Goal: Task Accomplishment & Management: Book appointment/travel/reservation

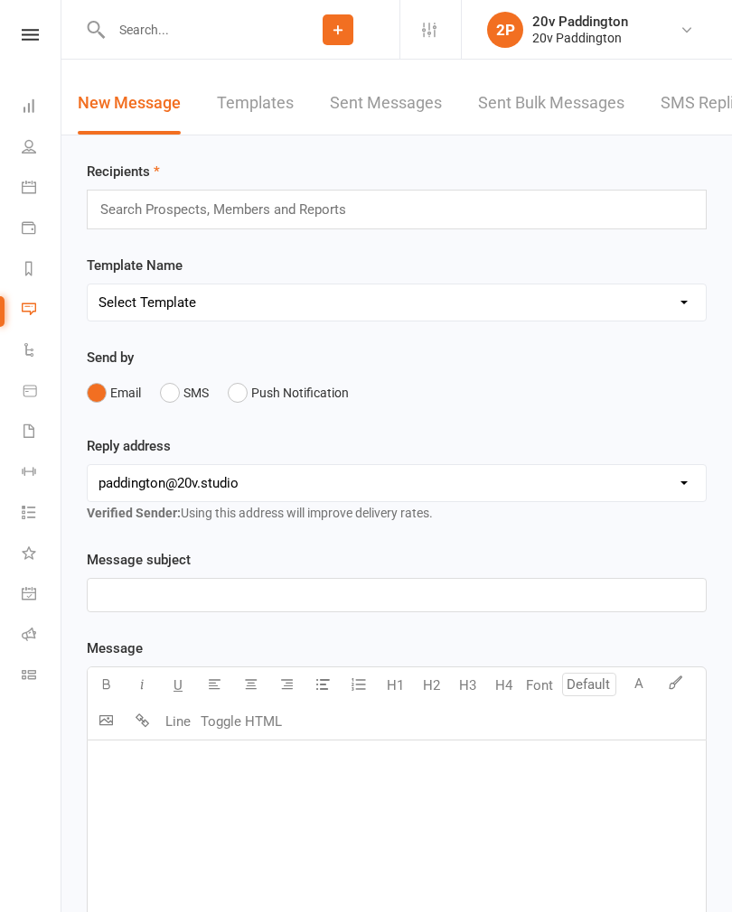
click at [688, 107] on link "SMS Replies 5" at bounding box center [714, 103] width 108 height 62
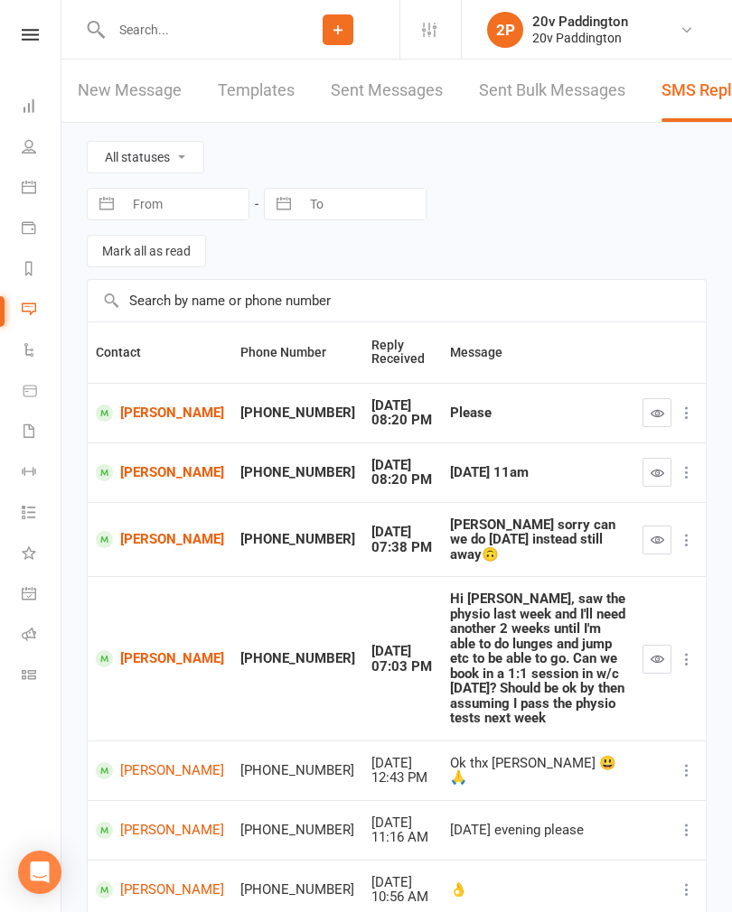
click at [31, 192] on icon at bounding box center [29, 187] width 14 height 14
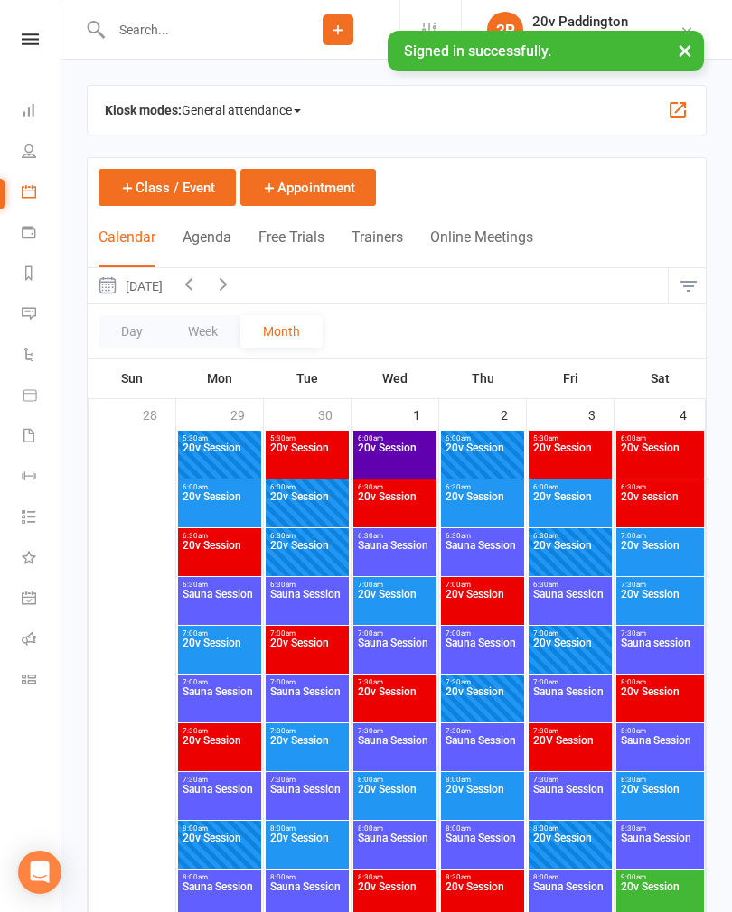
click at [210, 239] on button "Agenda" at bounding box center [206, 248] width 49 height 39
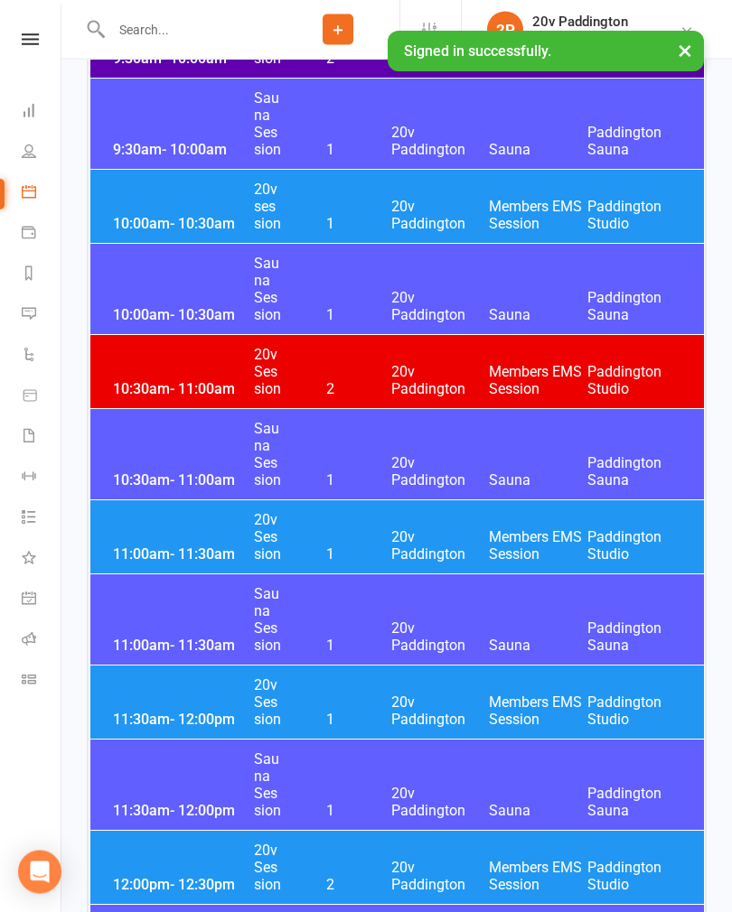
click at [420, 529] on span "20v Paddington" at bounding box center [440, 546] width 98 height 34
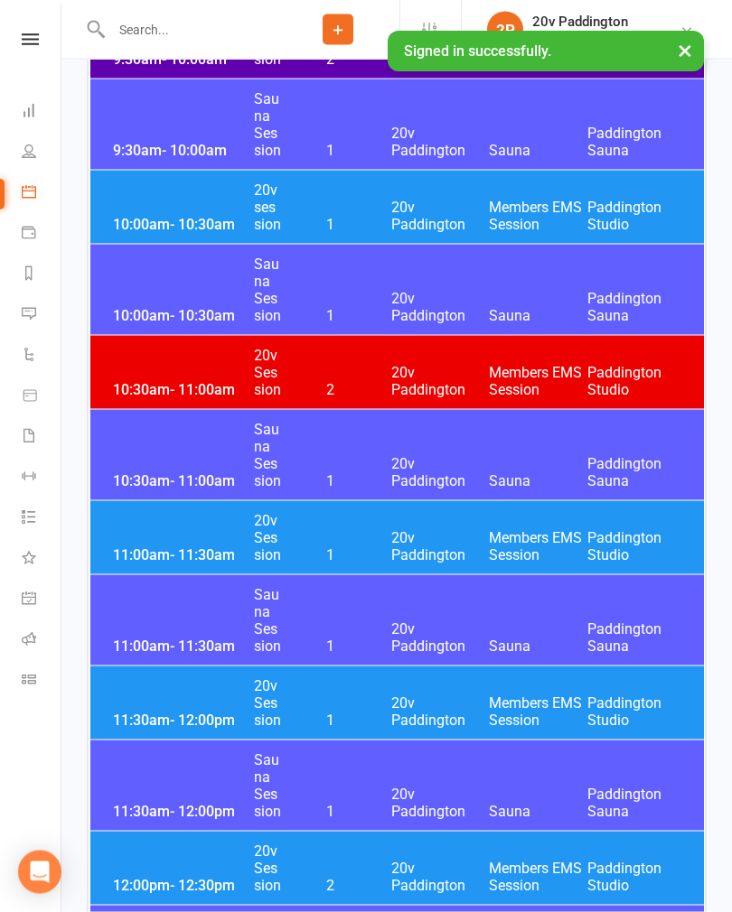
scroll to position [1559, 0]
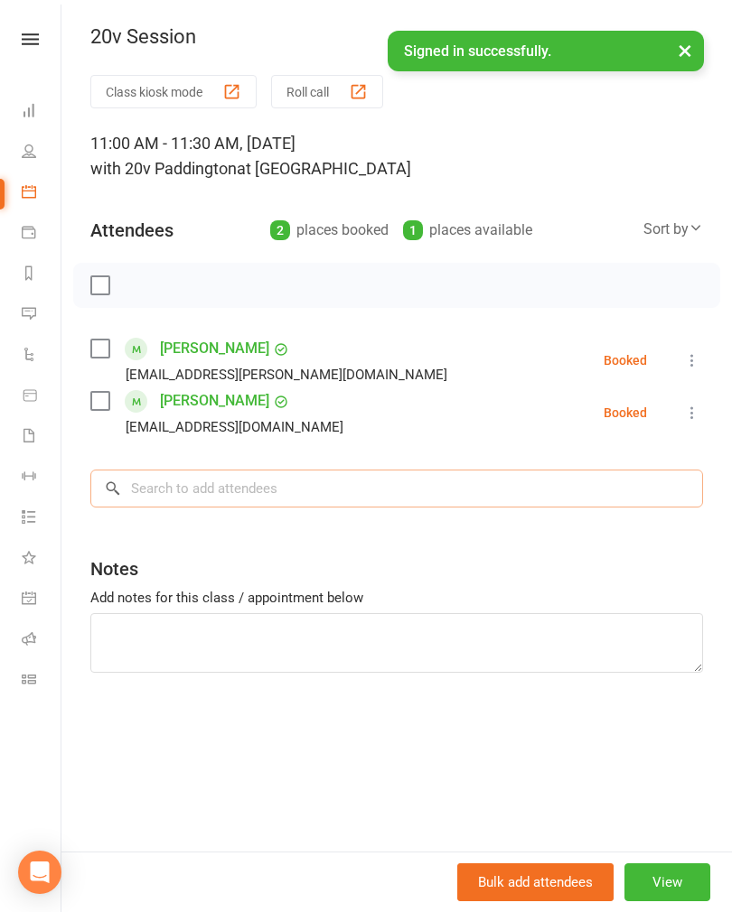
click at [341, 500] on input "search" at bounding box center [396, 489] width 613 height 38
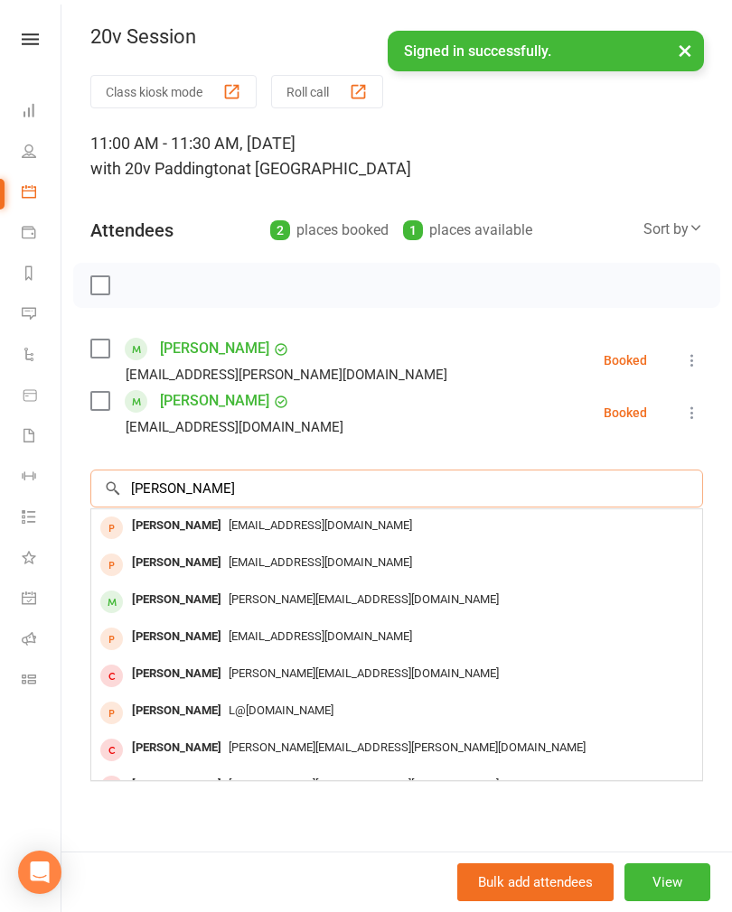
type input "[PERSON_NAME]"
click at [281, 598] on span "[PERSON_NAME][EMAIL_ADDRESS][DOMAIN_NAME]" at bounding box center [364, 600] width 270 height 14
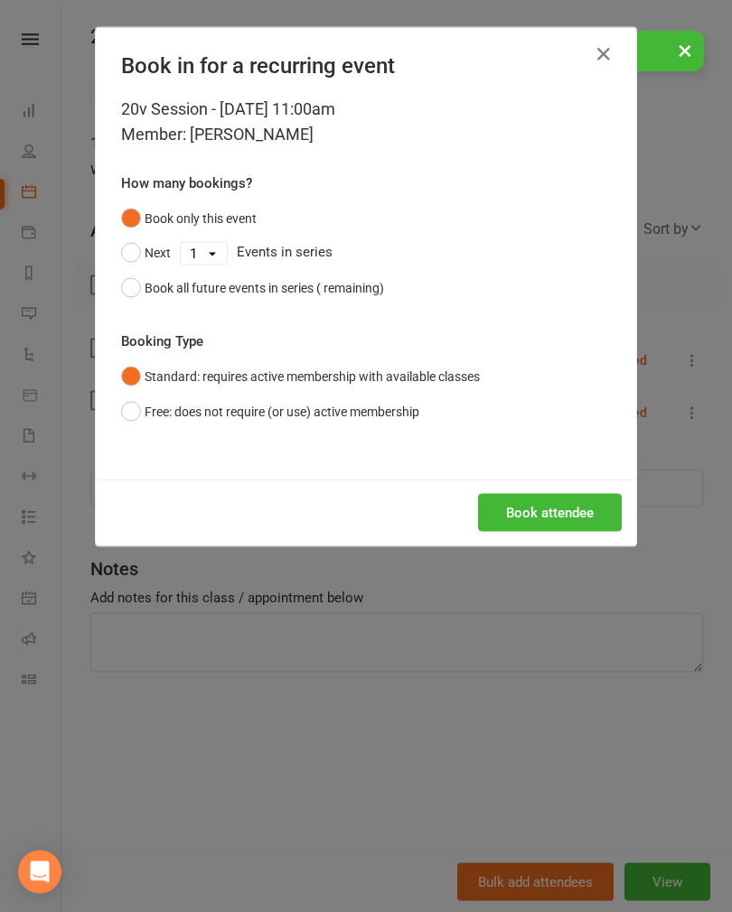
scroll to position [1559, 0]
click at [594, 503] on button "Book attendee" at bounding box center [550, 513] width 144 height 38
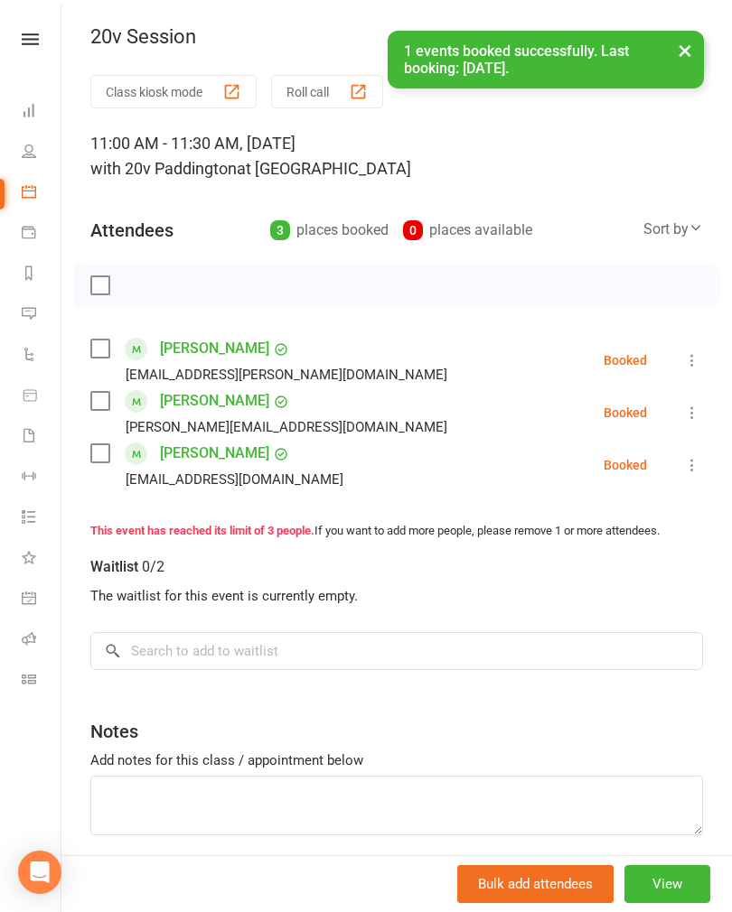
click at [688, 58] on button "×" at bounding box center [685, 50] width 33 height 39
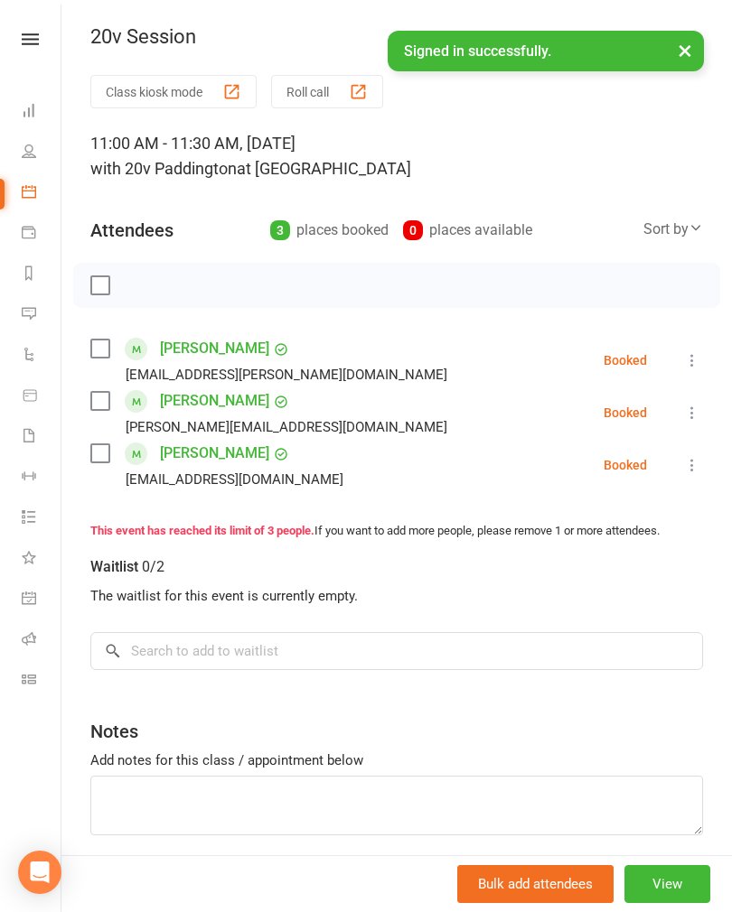
click at [213, 403] on link "[PERSON_NAME]" at bounding box center [214, 401] width 109 height 29
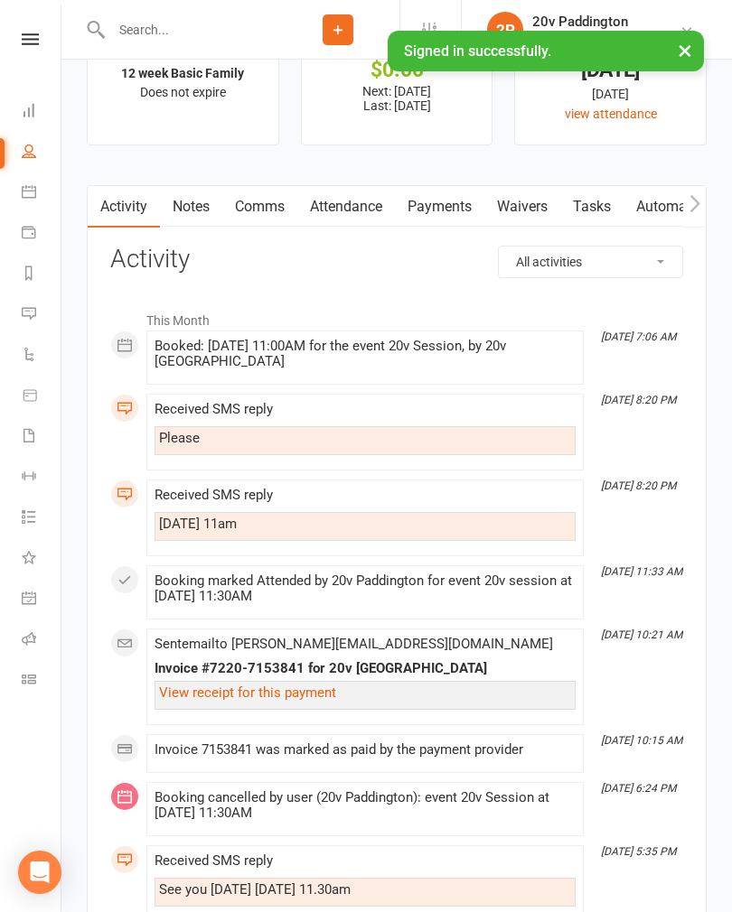
scroll to position [2404, 0]
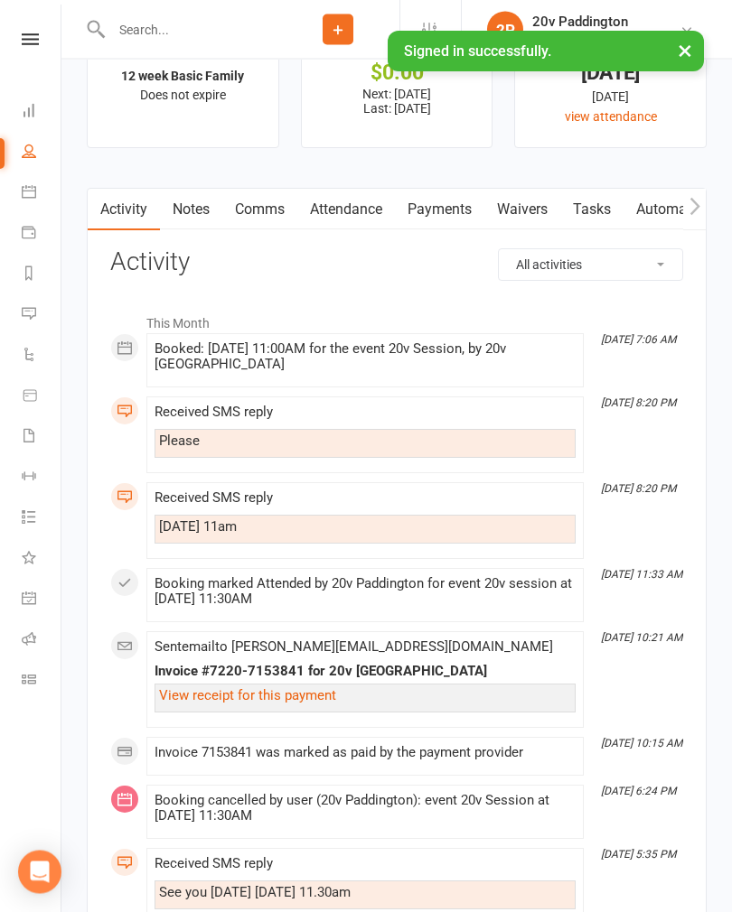
click at [262, 220] on link "Comms" at bounding box center [259, 211] width 75 height 42
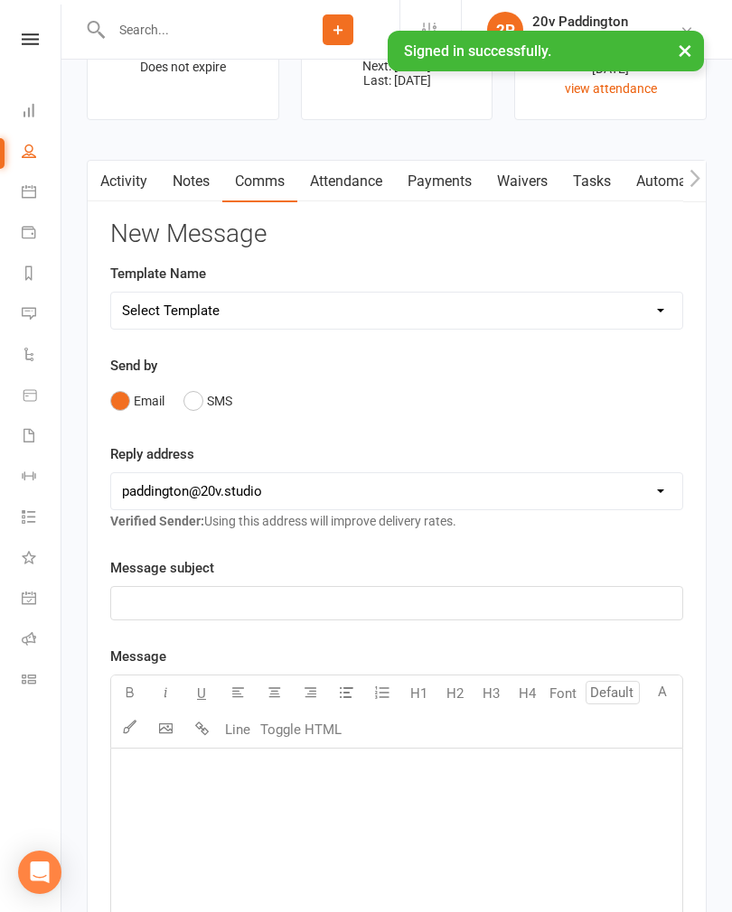
click at [203, 418] on button "SMS" at bounding box center [207, 401] width 49 height 34
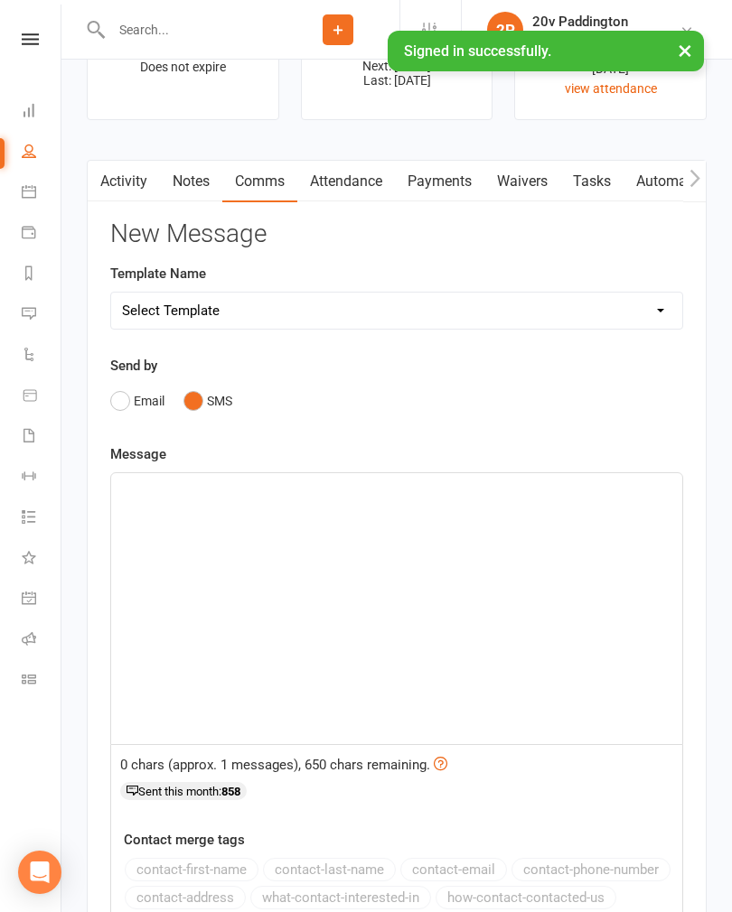
click at [364, 592] on div "﻿" at bounding box center [396, 608] width 571 height 271
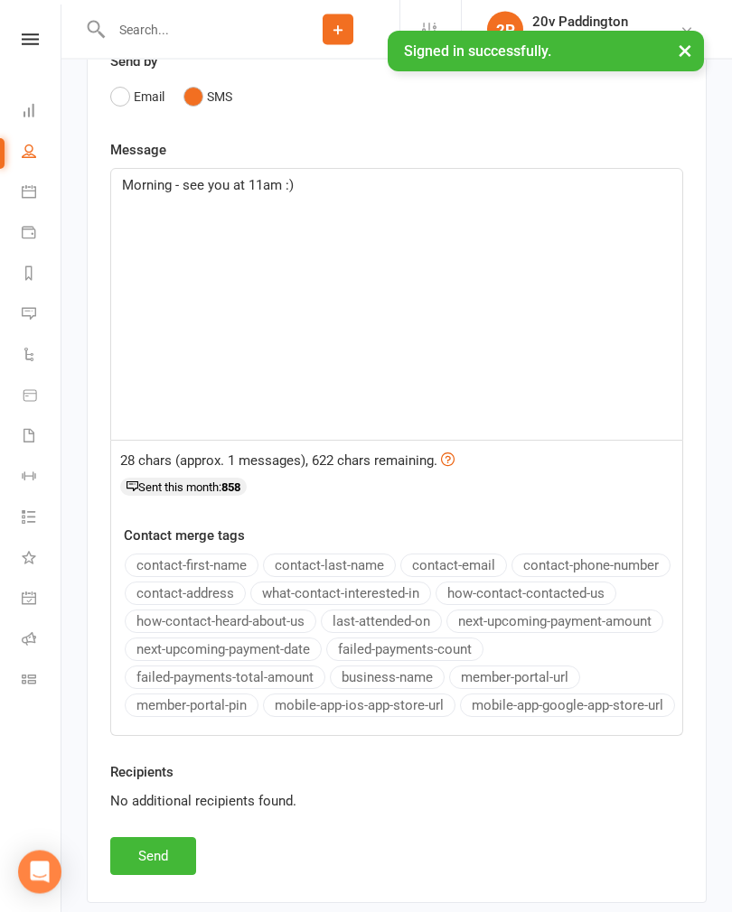
click at [154, 866] on button "Send" at bounding box center [153, 857] width 86 height 38
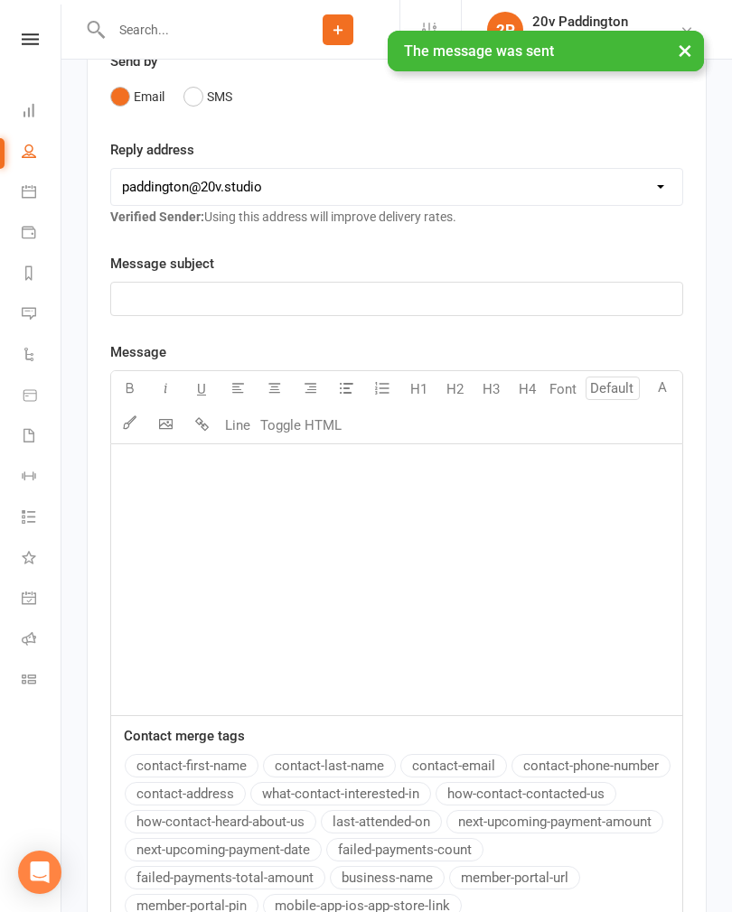
click at [25, 311] on icon at bounding box center [29, 313] width 14 height 14
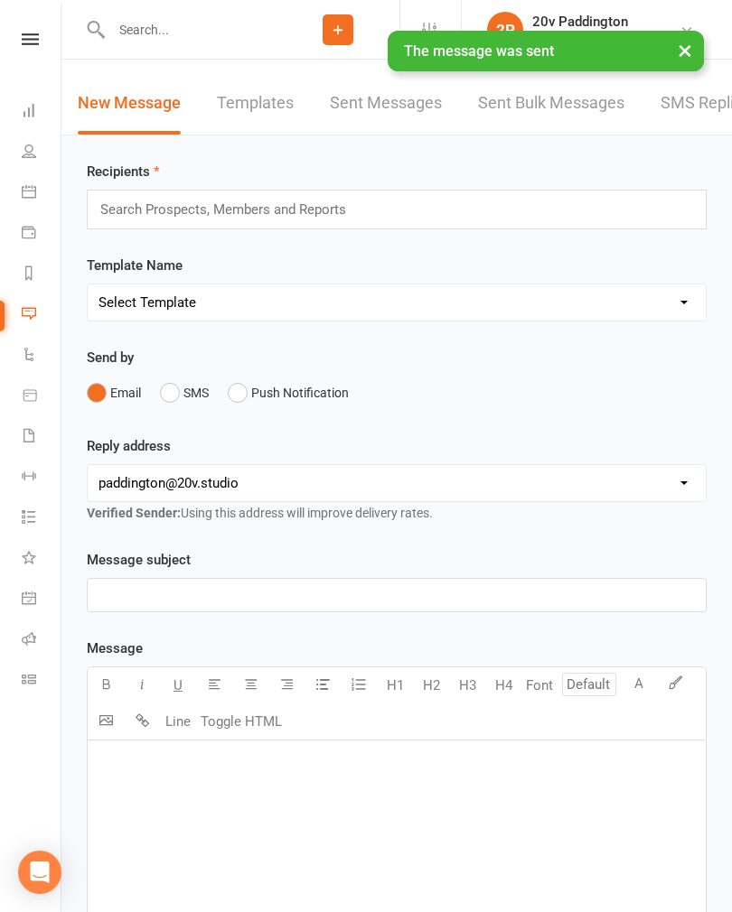
click at [706, 116] on link "SMS Replies 5" at bounding box center [714, 103] width 108 height 62
